Goal: Information Seeking & Learning: Understand process/instructions

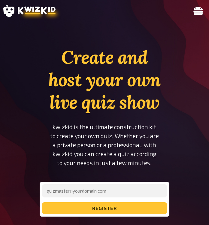
click at [195, 14] on icon at bounding box center [198, 11] width 10 height 8
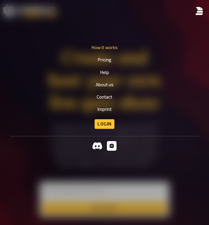
click at [105, 49] on link "How it works" at bounding box center [104, 47] width 26 height 5
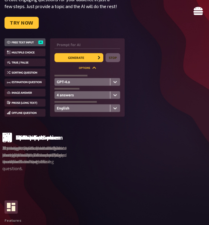
scroll to position [270, 0]
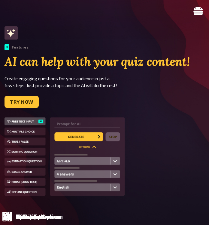
click at [197, 8] on icon at bounding box center [198, 11] width 10 height 8
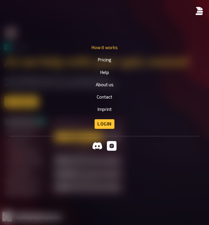
click at [107, 64] on ul "How it works Pricing Help About us Contact Imprint Login Discord Instagram" at bounding box center [104, 112] width 209 height 225
click at [108, 63] on ul "How it works Pricing Help About us Contact Imprint Login Discord Instagram" at bounding box center [104, 112] width 209 height 225
click at [108, 61] on link "Pricing" at bounding box center [104, 59] width 14 height 5
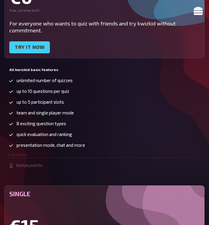
scroll to position [150, 0]
